Goal: Task Accomplishment & Management: Use online tool/utility

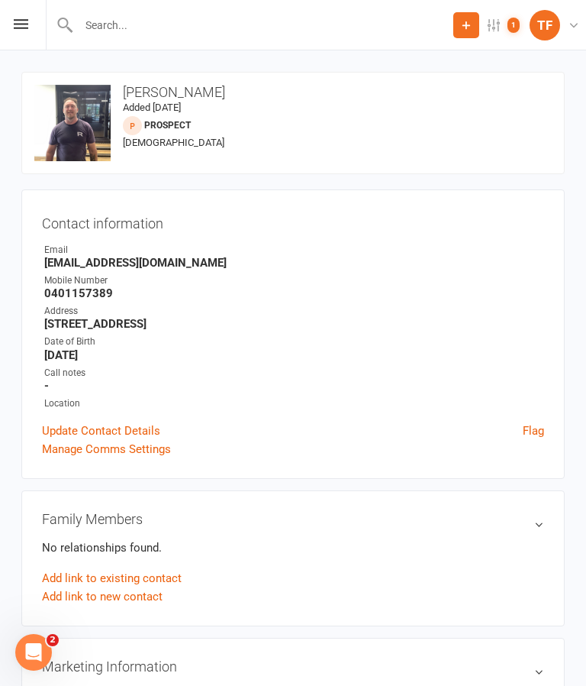
click at [476, 146] on div "upload photo change photo Jerome Bocquee Added 14 October, 2025 prospect 50 yea…" at bounding box center [293, 123] width 544 height 102
click at [27, 45] on div "Prospect Member Non-attending contact Class / event Appointment Grading event T…" at bounding box center [293, 25] width 586 height 50
click at [19, 24] on icon at bounding box center [21, 24] width 15 height 10
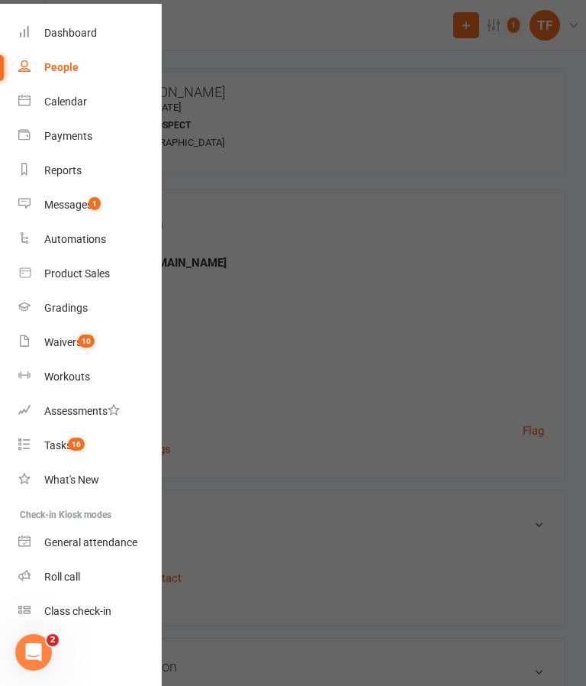
scroll to position [49, 0]
click at [69, 571] on div "Roll call" at bounding box center [62, 576] width 36 height 12
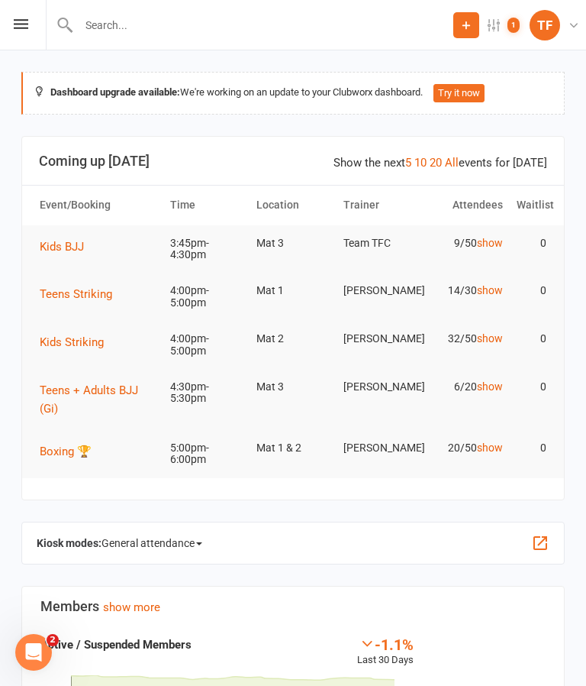
click at [18, 28] on icon at bounding box center [21, 24] width 15 height 10
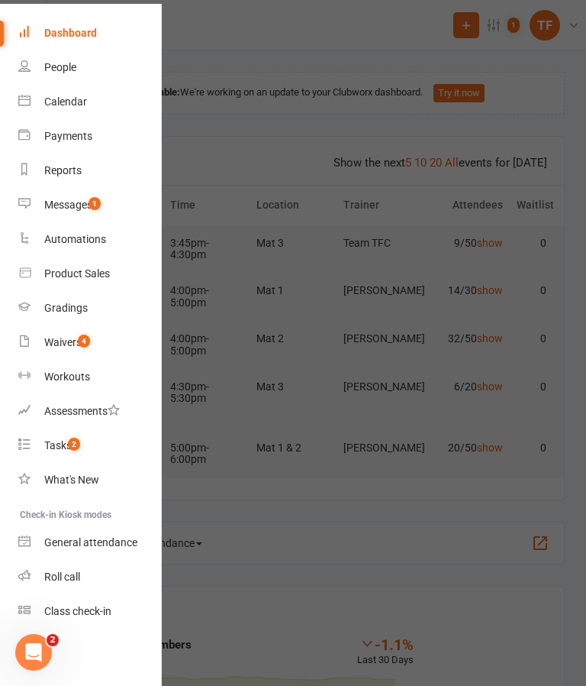
scroll to position [49, 0]
click at [73, 582] on div "Roll call" at bounding box center [62, 576] width 36 height 12
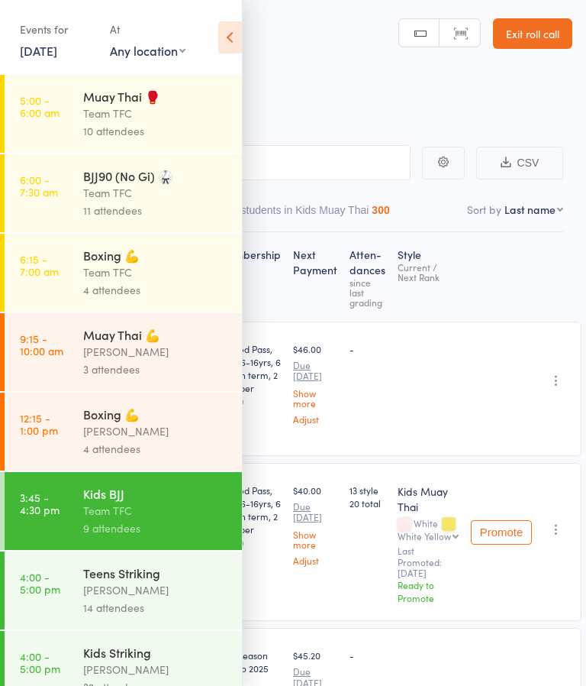
click at [234, 37] on icon at bounding box center [230, 37] width 24 height 32
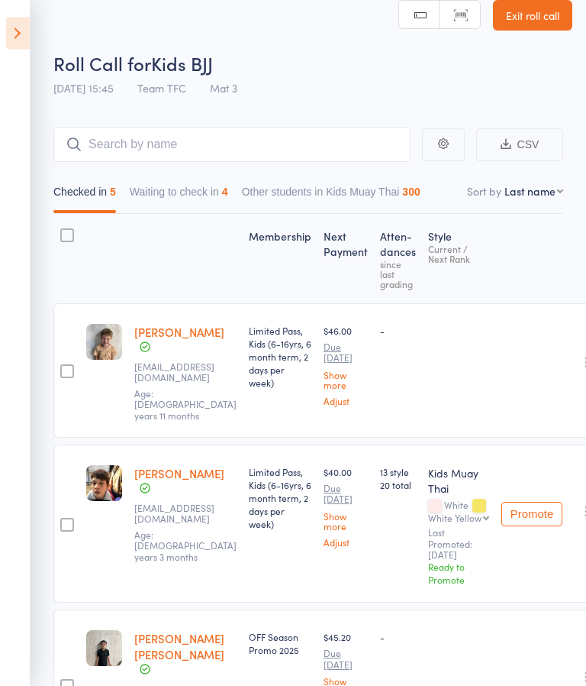
click at [193, 198] on button "Waiting to check in 4" at bounding box center [179, 196] width 98 height 35
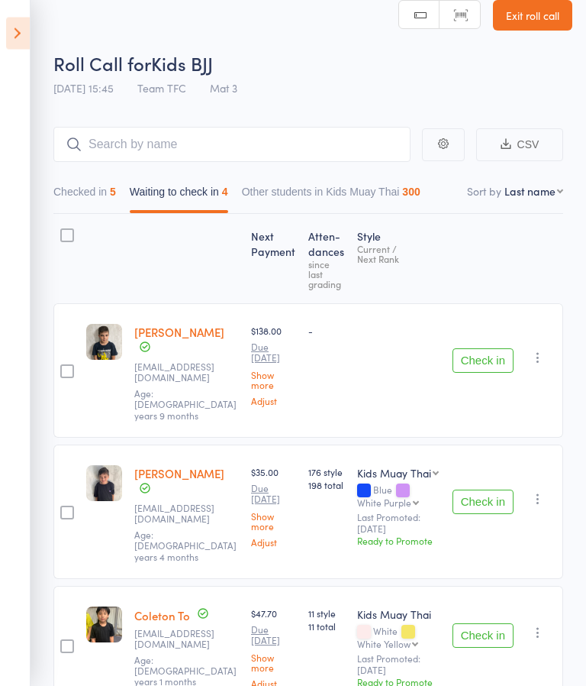
scroll to position [18, 0]
click at [8, 50] on aside "Events for 14 Oct, 2025 14 Oct, 2025 October 2025 Sun Mon Tue Wed Thu Fri Sat 4…" at bounding box center [15, 343] width 31 height 686
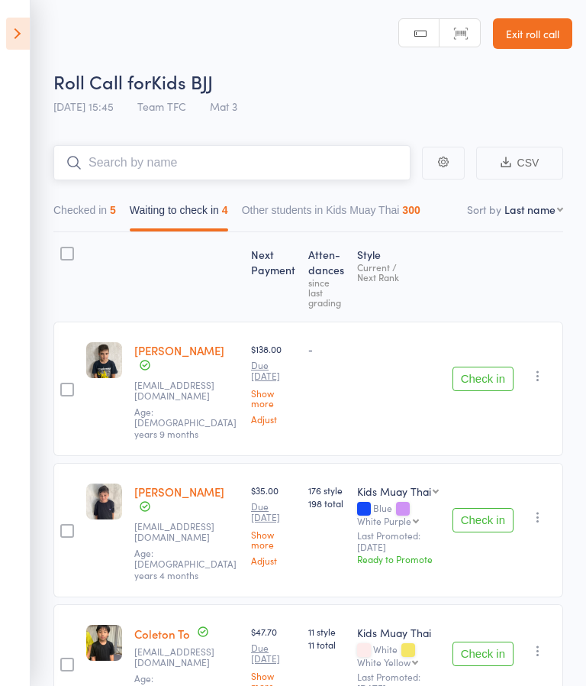
click at [403, 163] on input "search" at bounding box center [231, 162] width 357 height 35
click at [21, 36] on icon at bounding box center [18, 34] width 24 height 32
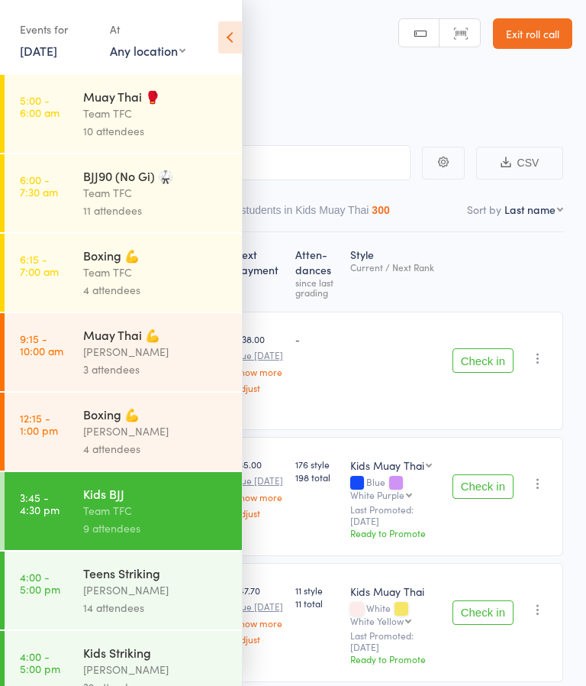
click at [224, 50] on icon at bounding box center [230, 37] width 24 height 32
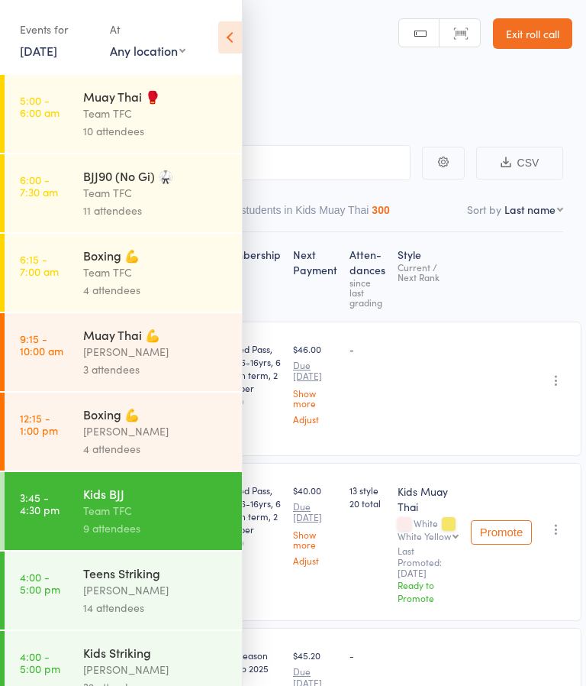
click at [221, 51] on icon at bounding box center [230, 37] width 24 height 32
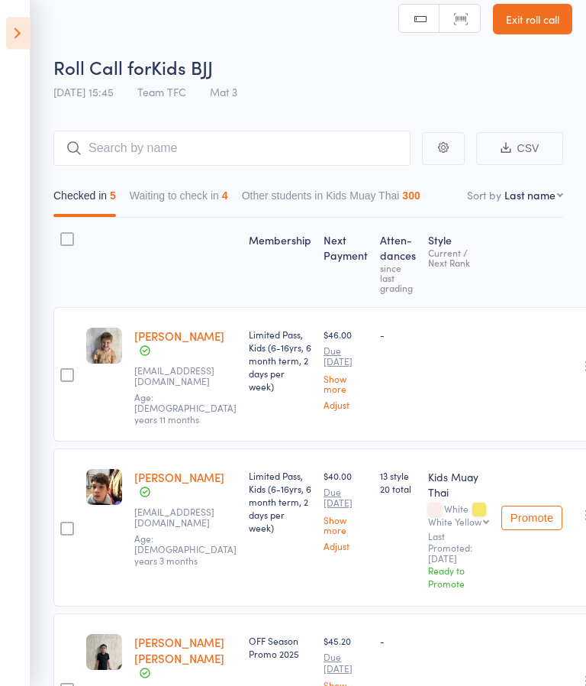
click at [209, 202] on button "Waiting to check in 4" at bounding box center [179, 199] width 98 height 35
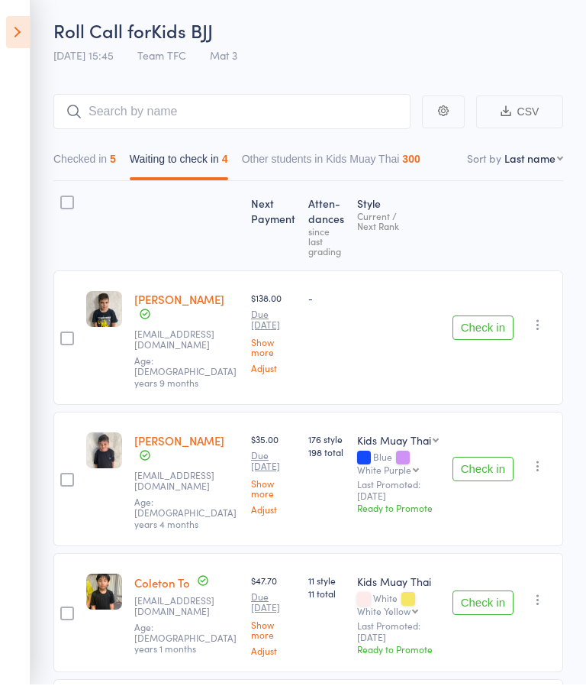
scroll to position [51, 0]
click at [485, 456] on button "Check in" at bounding box center [483, 468] width 61 height 24
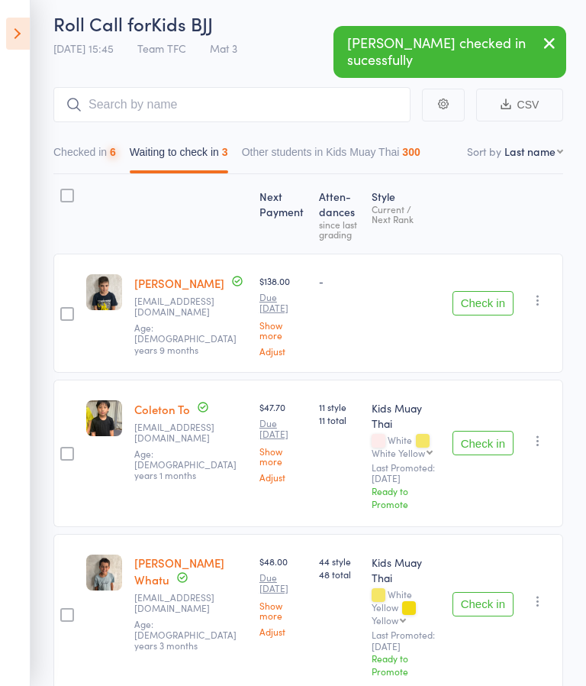
click at [486, 293] on button "Check in" at bounding box center [483, 303] width 61 height 24
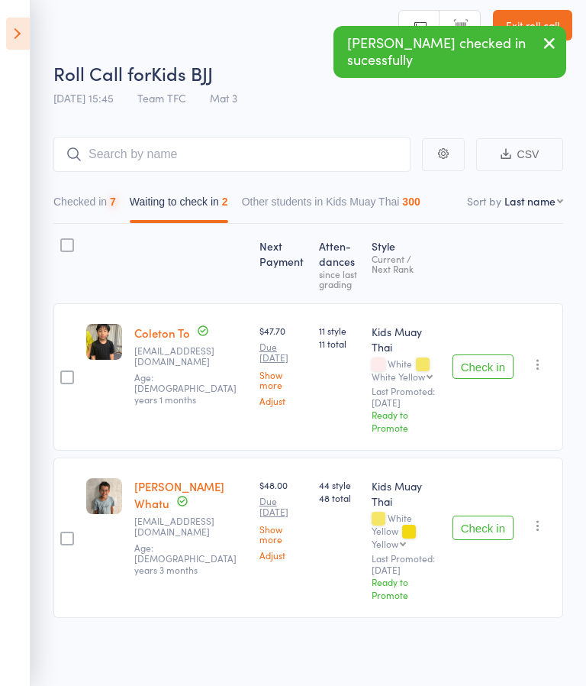
scroll to position [11, 0]
click at [488, 354] on button "Check in" at bounding box center [483, 366] width 61 height 24
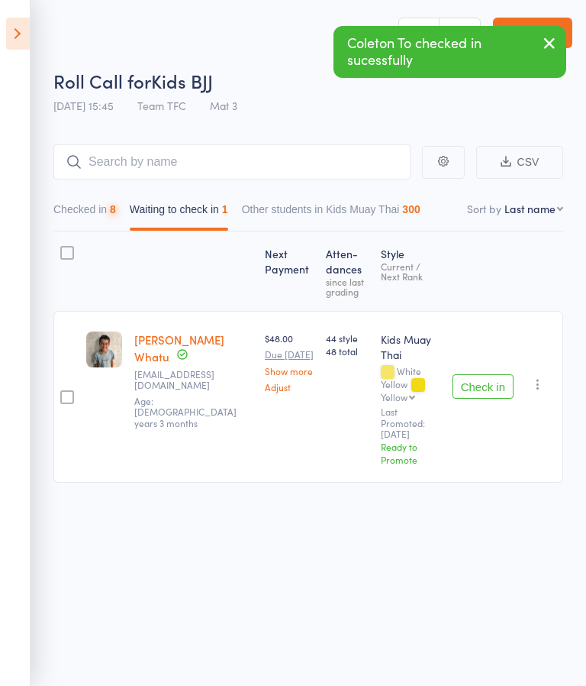
click at [493, 374] on button "Check in" at bounding box center [483, 386] width 61 height 24
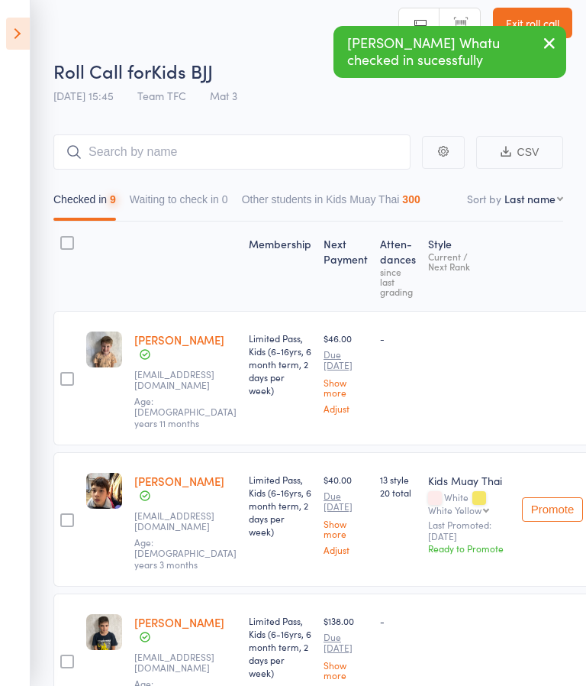
click at [10, 45] on icon at bounding box center [18, 34] width 24 height 32
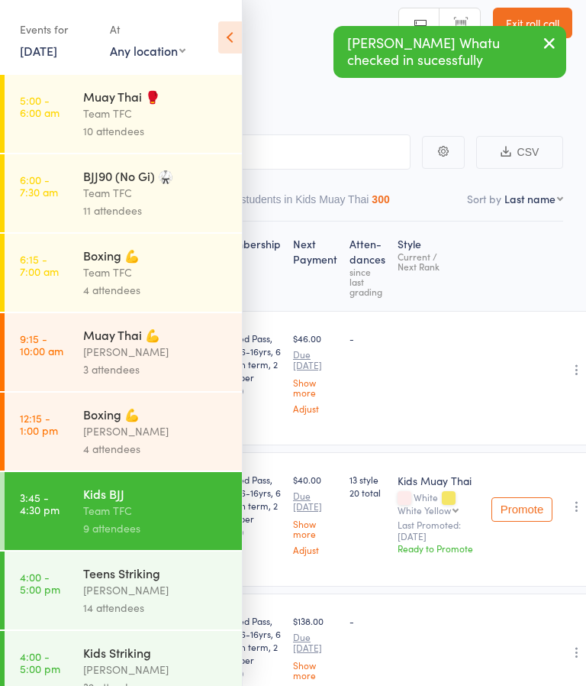
click at [115, 598] on div "[PERSON_NAME]" at bounding box center [156, 590] width 146 height 18
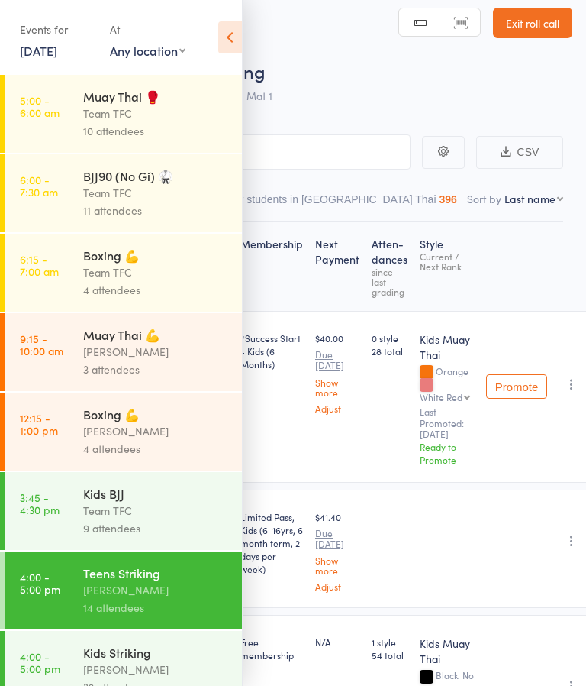
click at [220, 37] on icon at bounding box center [230, 37] width 24 height 32
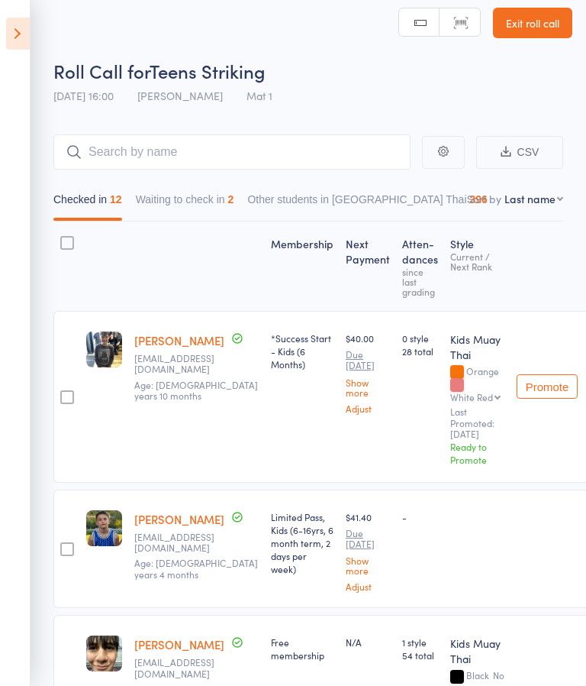
click at [196, 210] on button "Waiting to check in 2" at bounding box center [185, 202] width 98 height 35
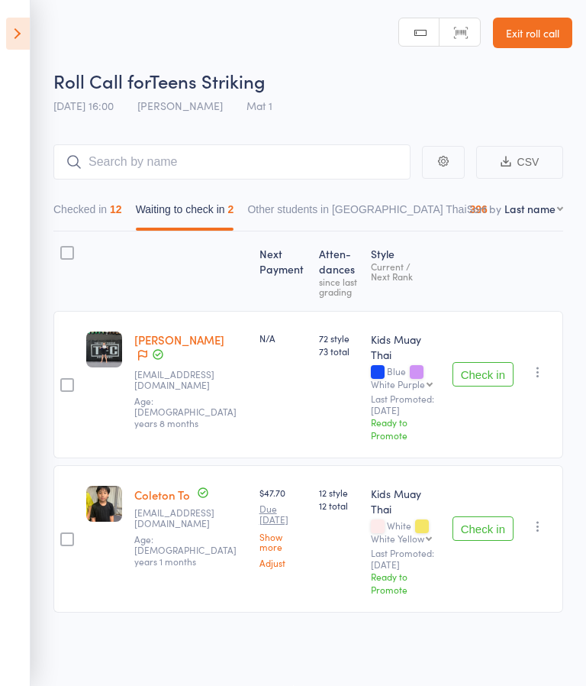
click at [491, 362] on button "Check in" at bounding box center [483, 374] width 61 height 24
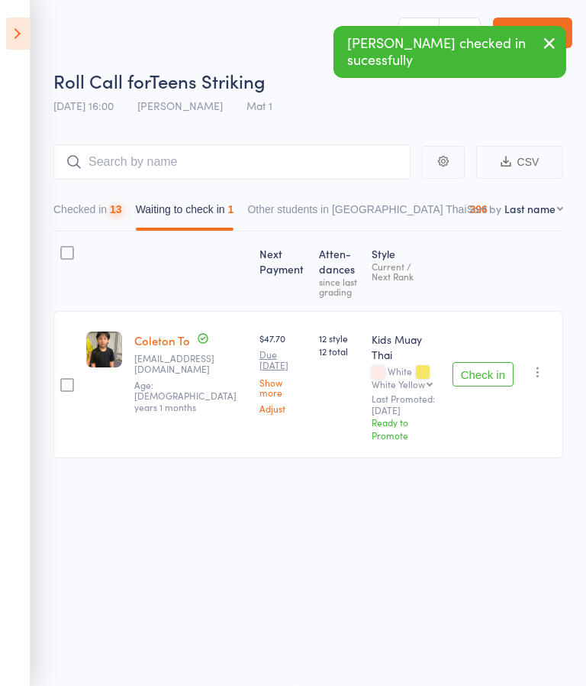
click at [486, 476] on div "Next Payment Atten­dances since last grading Style Current / Next Rank edit Col…" at bounding box center [308, 378] width 510 height 295
click at [482, 362] on button "Check in" at bounding box center [483, 374] width 61 height 24
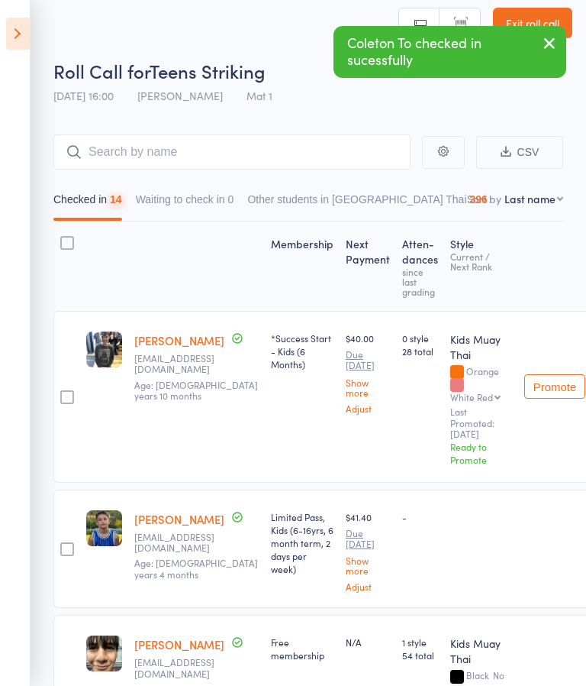
click at [88, 204] on button "Checked in 14" at bounding box center [87, 202] width 69 height 35
click at [28, 36] on icon at bounding box center [18, 34] width 24 height 32
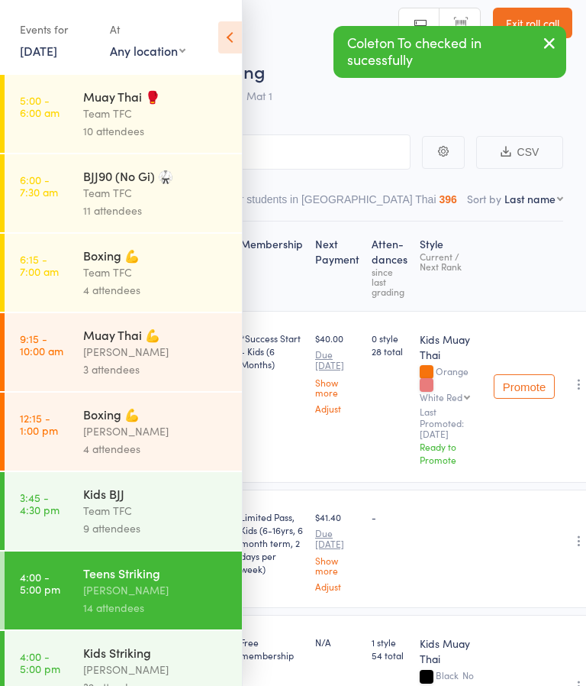
click at [236, 52] on icon at bounding box center [230, 37] width 24 height 32
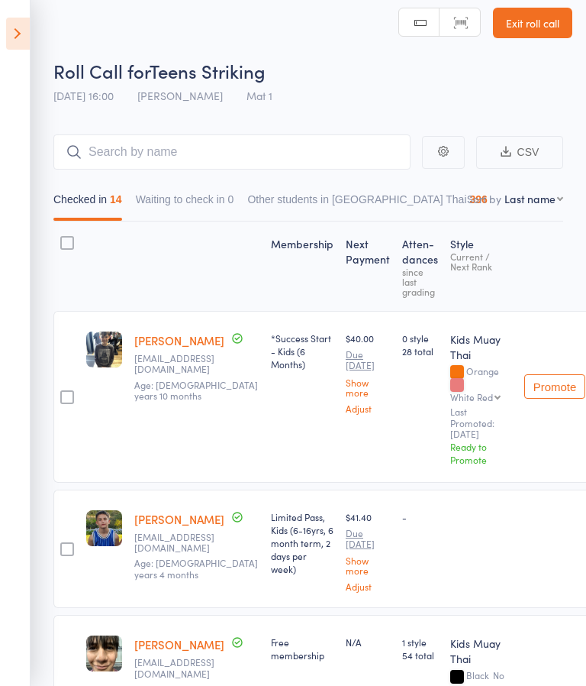
click at [19, 27] on icon at bounding box center [18, 34] width 24 height 32
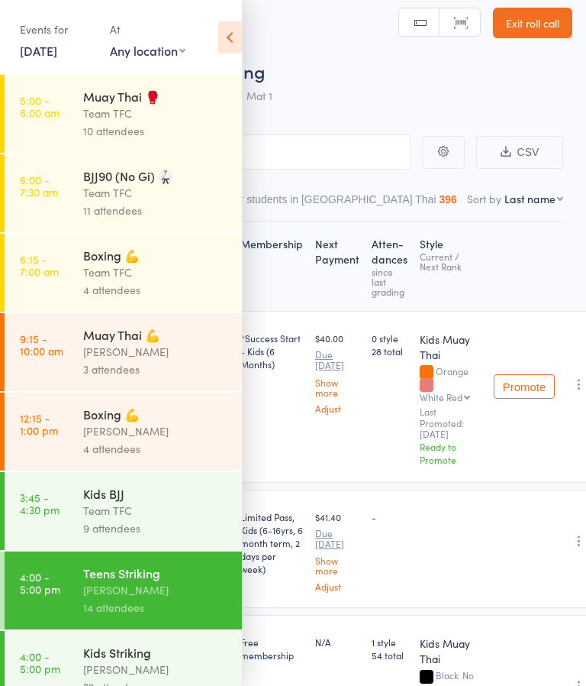
click at [221, 47] on icon at bounding box center [230, 37] width 24 height 32
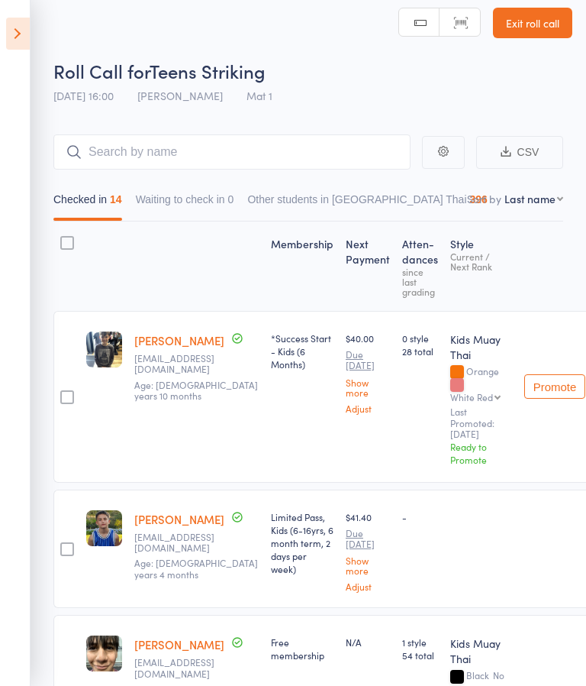
click at [234, 204] on div "0" at bounding box center [231, 199] width 6 height 12
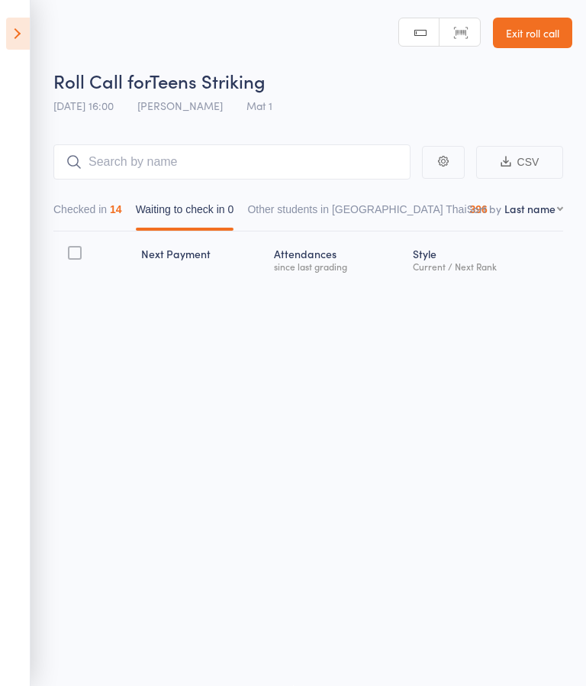
click at [15, 47] on icon at bounding box center [18, 34] width 24 height 32
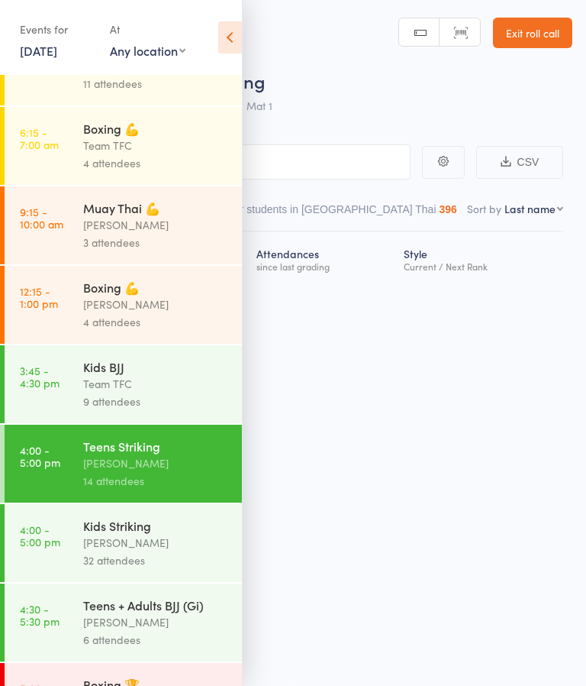
scroll to position [126, 0]
click at [169, 552] on div "[PERSON_NAME]" at bounding box center [156, 543] width 146 height 18
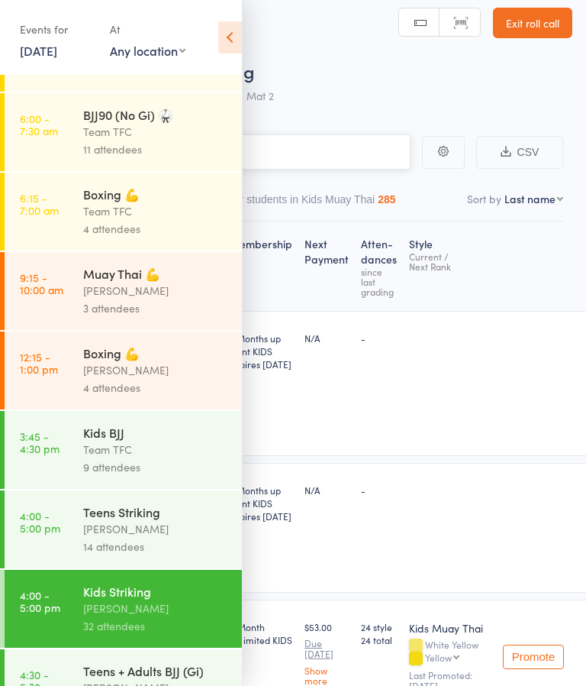
scroll to position [66, 0]
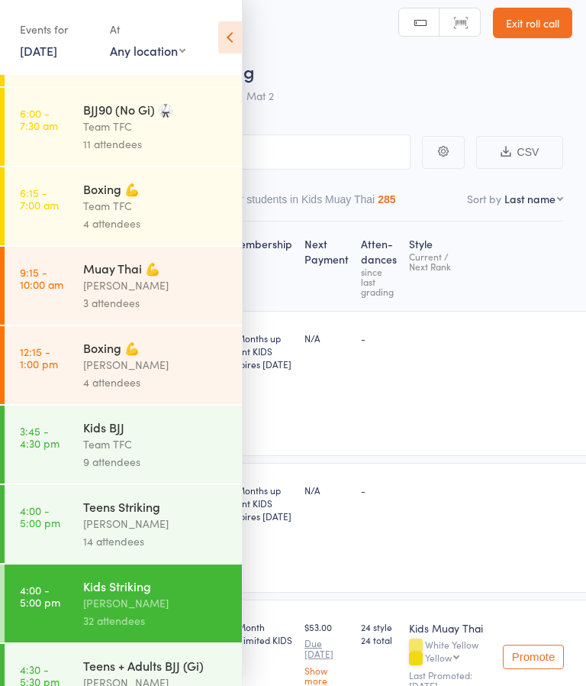
click at [114, 515] on div "Teens Striking" at bounding box center [156, 506] width 146 height 17
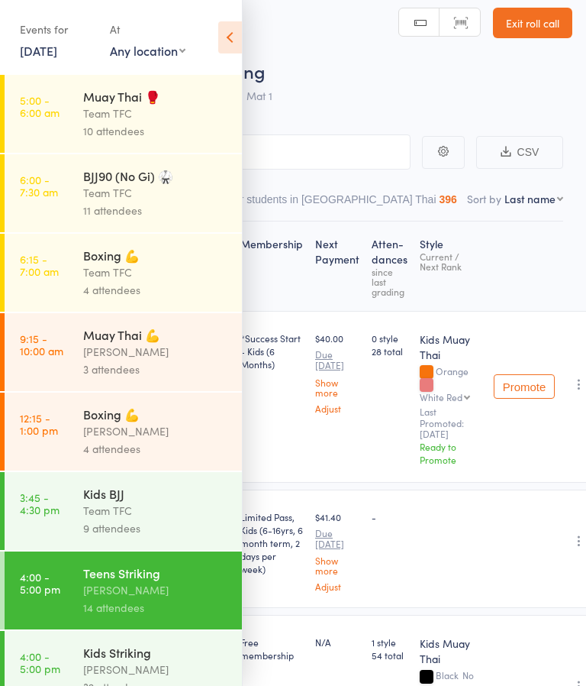
click at [227, 39] on icon at bounding box center [230, 37] width 24 height 32
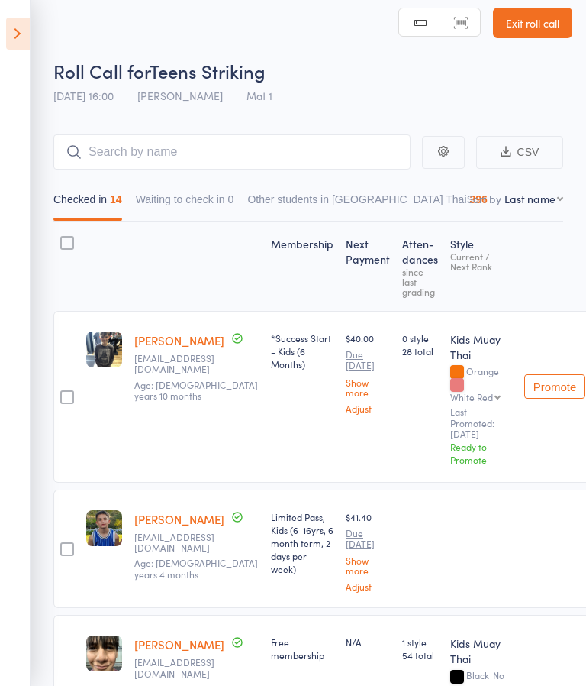
click at [18, 34] on icon at bounding box center [18, 34] width 24 height 32
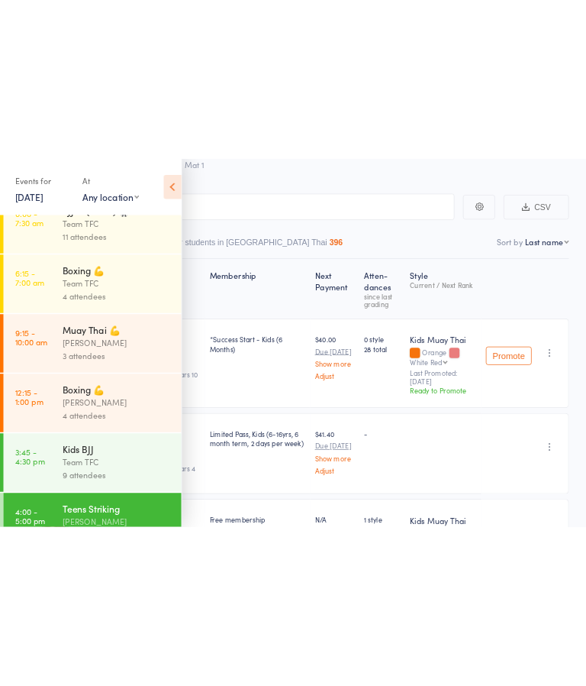
scroll to position [11, 0]
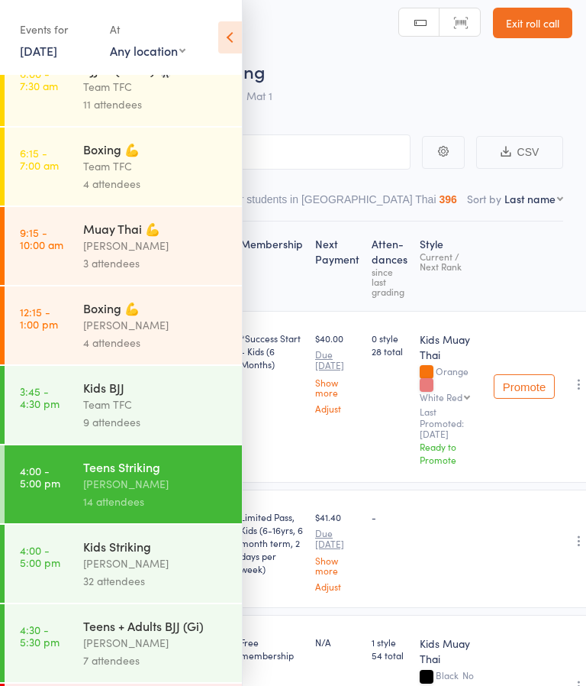
click at [232, 31] on icon at bounding box center [230, 37] width 24 height 32
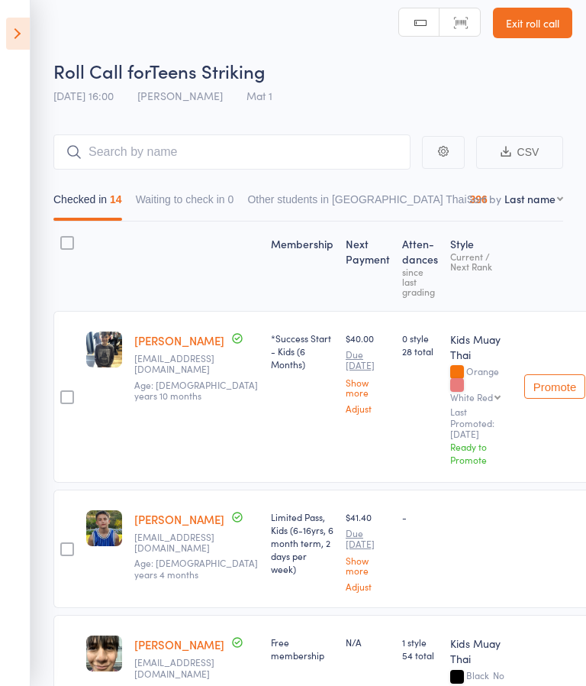
scroll to position [0, 0]
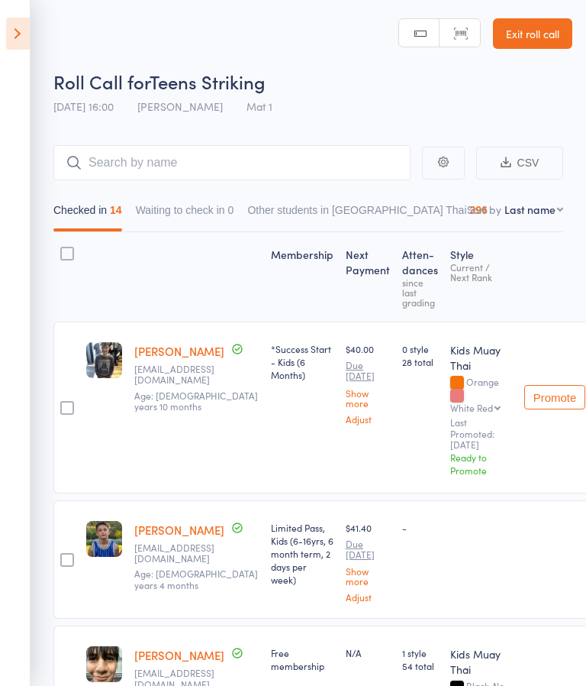
click at [22, 20] on icon at bounding box center [18, 34] width 24 height 32
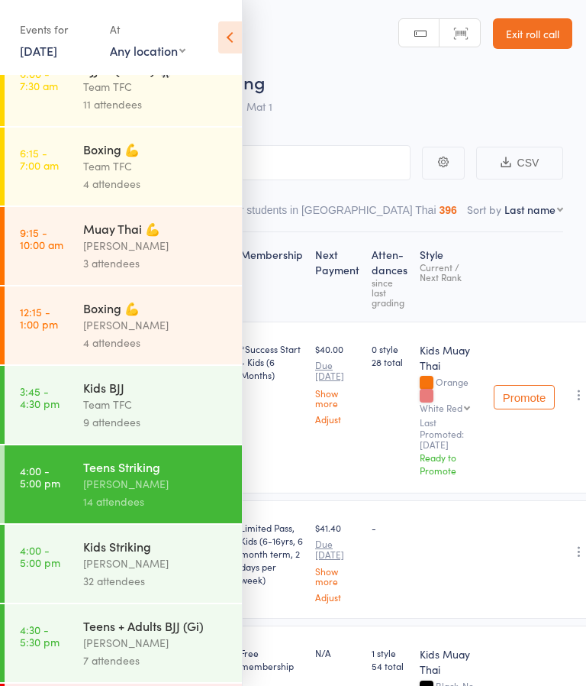
click at [162, 572] on div "[PERSON_NAME]" at bounding box center [156, 563] width 146 height 18
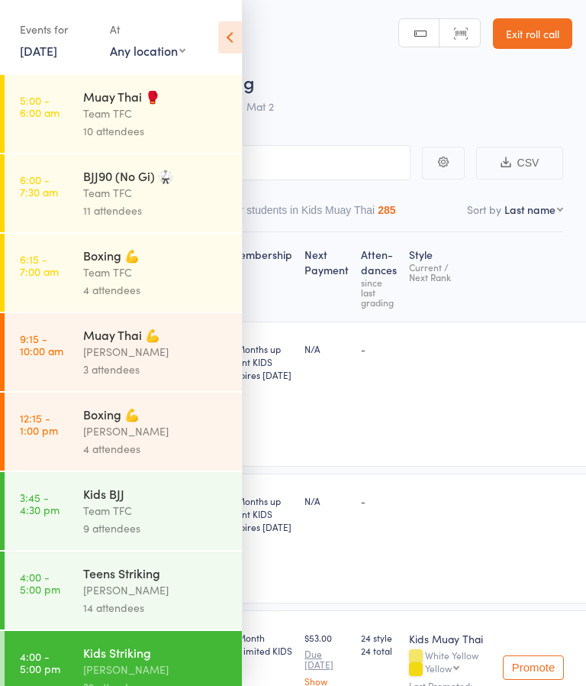
click at [230, 36] on icon at bounding box center [230, 37] width 24 height 32
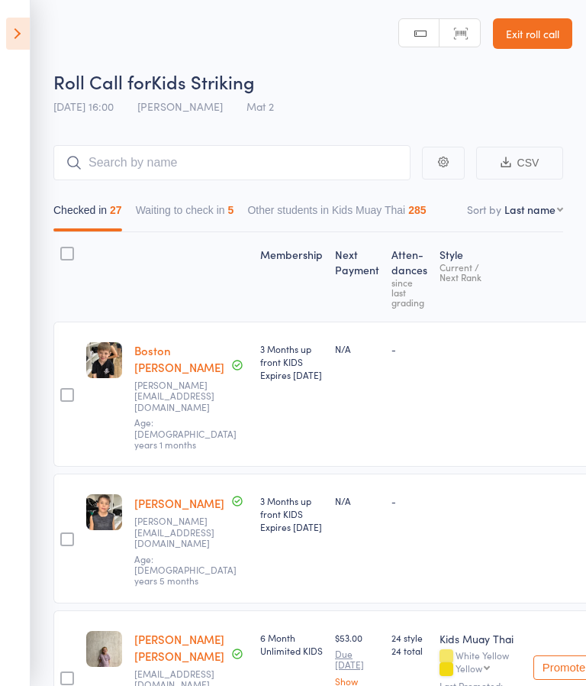
click at [234, 205] on div "5" at bounding box center [231, 210] width 6 height 12
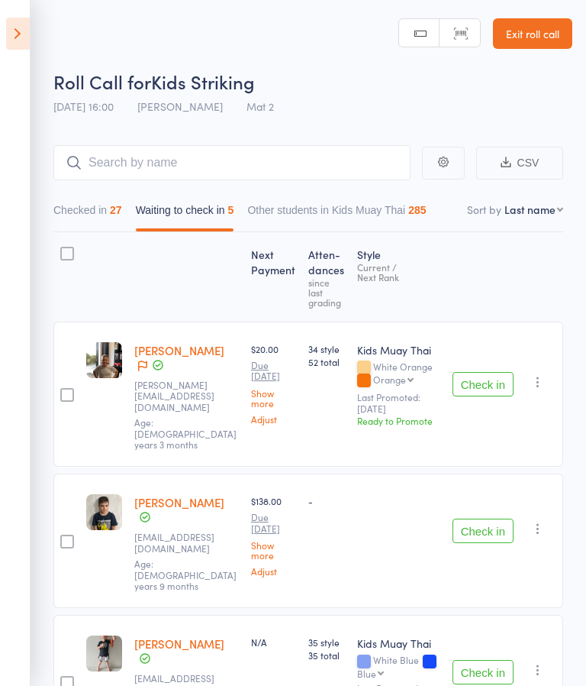
click at [506, 372] on button "Check in" at bounding box center [483, 384] width 61 height 24
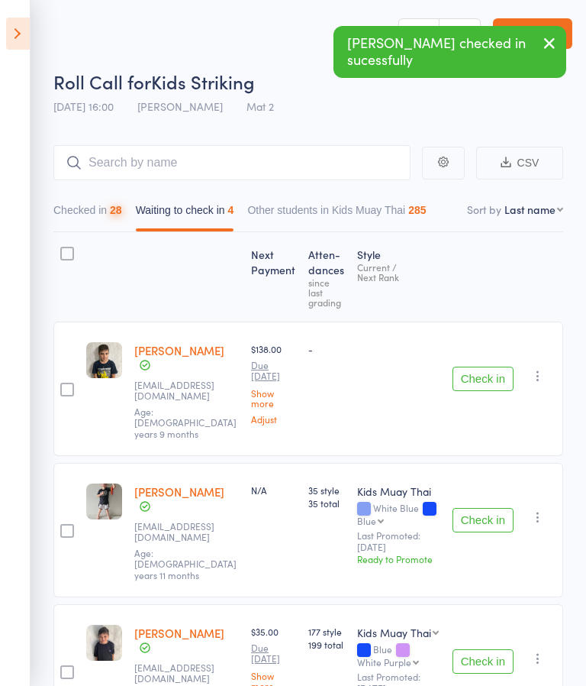
click at [511, 366] on button "Check in" at bounding box center [483, 378] width 61 height 24
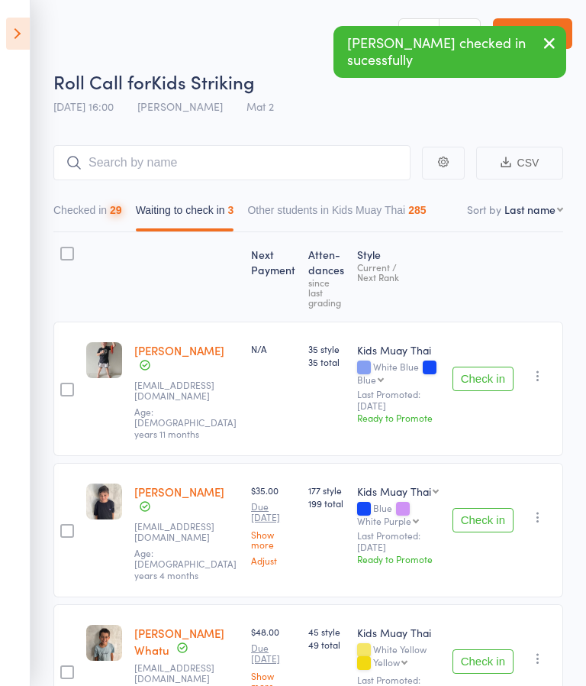
click at [489, 366] on button "Check in" at bounding box center [483, 378] width 61 height 24
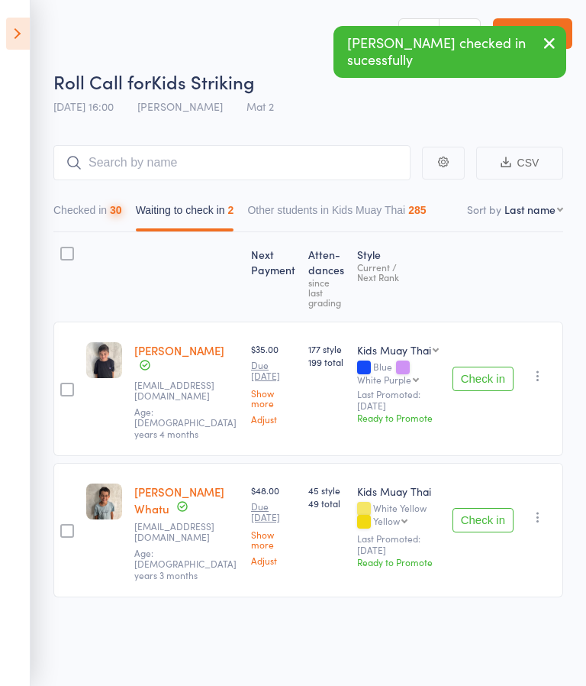
click at [489, 374] on button "Check in" at bounding box center [483, 378] width 61 height 24
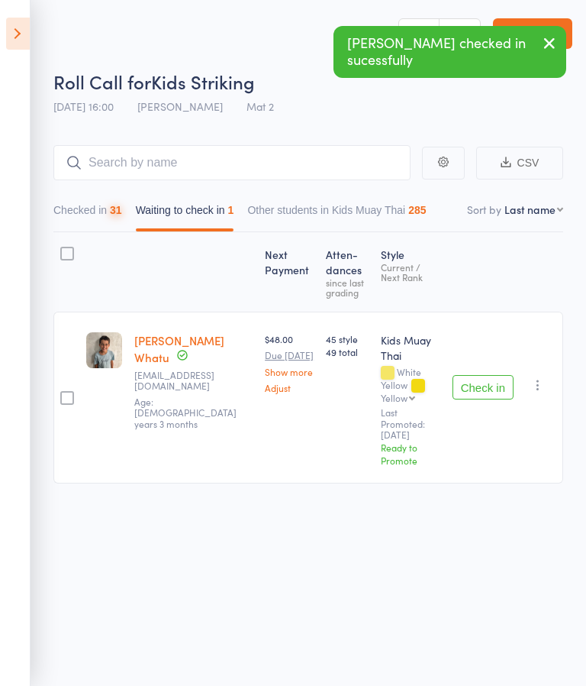
click at [508, 375] on button "Check in" at bounding box center [483, 387] width 61 height 24
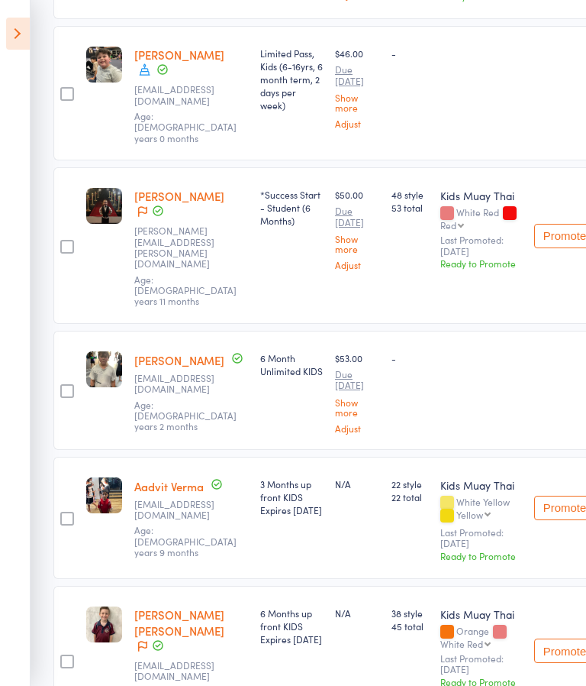
scroll to position [3624, 0]
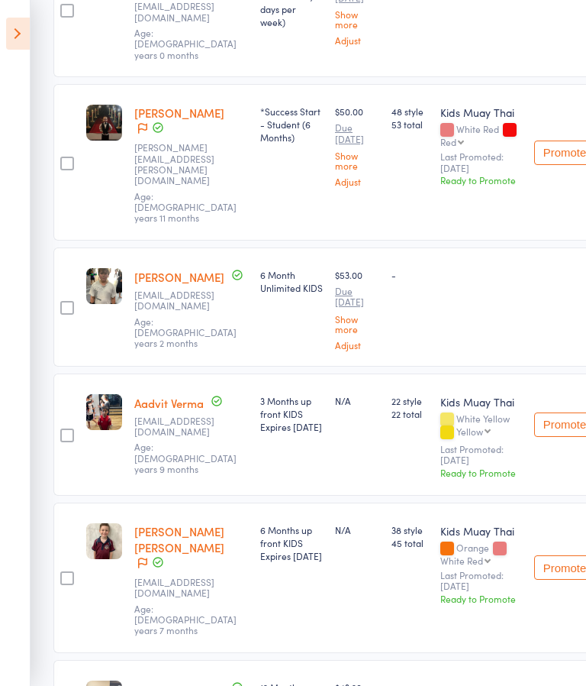
click at [20, 33] on icon at bounding box center [18, 34] width 24 height 32
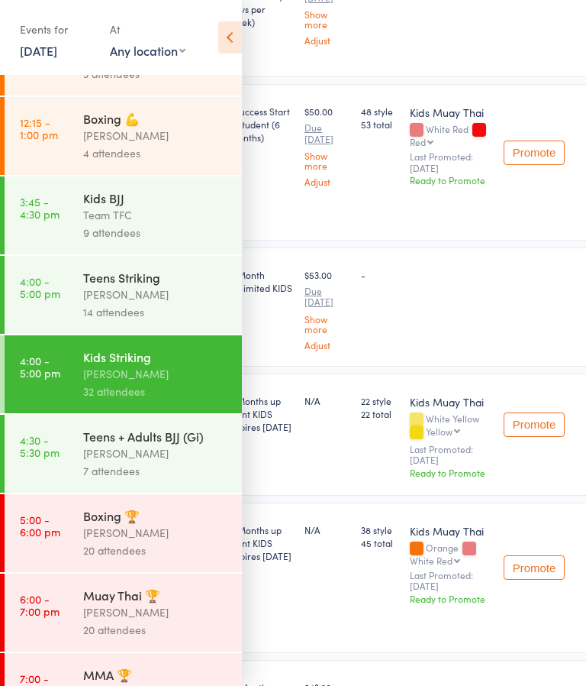
scroll to position [297, 0]
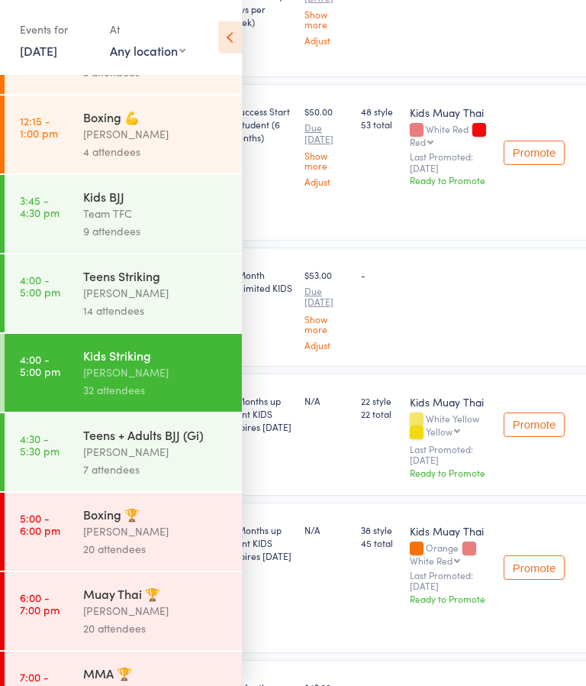
click at [47, 298] on time "4:00 - 5:00 pm" at bounding box center [40, 285] width 40 height 24
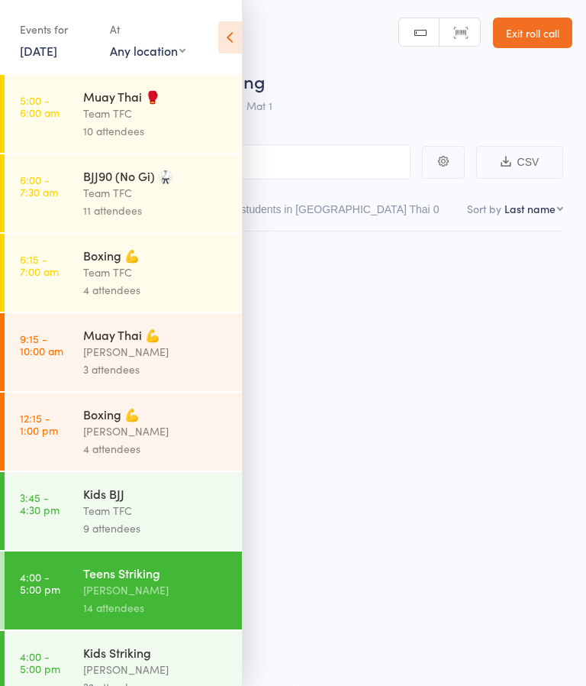
scroll to position [11, 0]
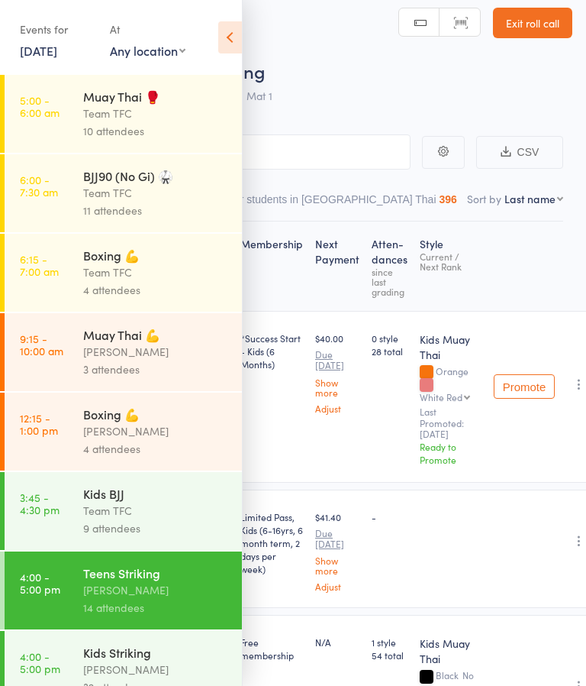
click at [226, 41] on icon at bounding box center [230, 37] width 24 height 32
